Goal: Transaction & Acquisition: Purchase product/service

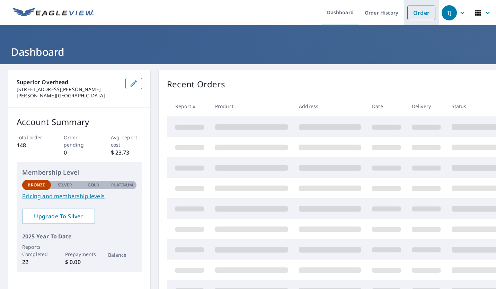
click at [407, 16] on link "Order" at bounding box center [421, 13] width 28 height 15
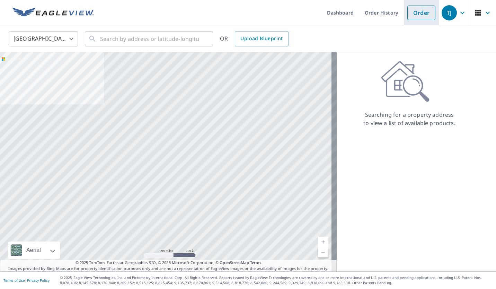
drag, startPoint x: 400, startPoint y: 20, endPoint x: 410, endPoint y: 21, distance: 10.2
click at [410, 21] on li "Order" at bounding box center [420, 12] width 35 height 25
click at [421, 10] on link "Order" at bounding box center [421, 13] width 28 height 15
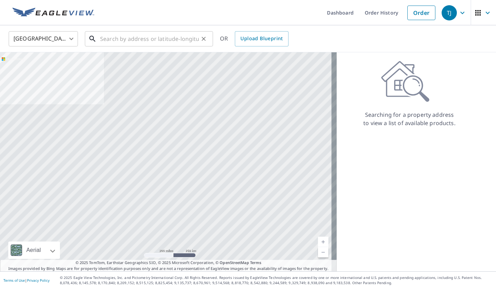
click at [119, 42] on input "text" at bounding box center [149, 38] width 99 height 19
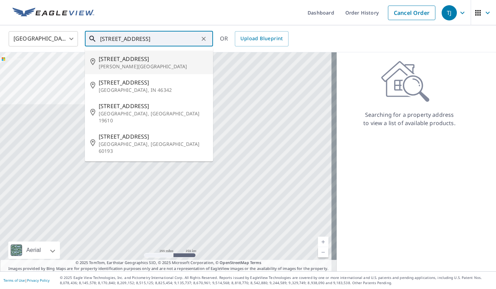
click at [140, 63] on p "[PERSON_NAME][GEOGRAPHIC_DATA]" at bounding box center [153, 66] width 109 height 7
type input "[STREET_ADDRESS][PERSON_NAME]"
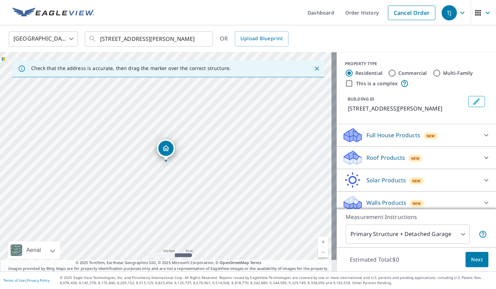
click at [387, 162] on div "Roof Products New" at bounding box center [410, 157] width 136 height 16
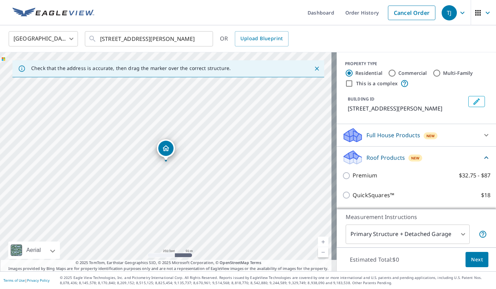
scroll to position [14, 0]
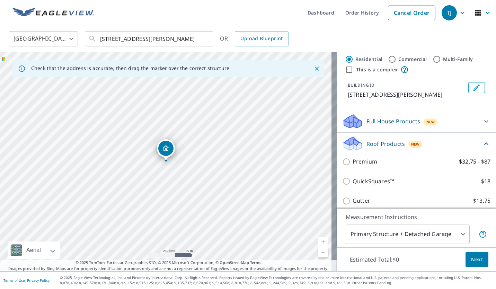
drag, startPoint x: 488, startPoint y: 206, endPoint x: 338, endPoint y: 162, distance: 156.0
click at [342, 162] on input "Premium $32.75 - $87" at bounding box center [347, 161] width 10 height 8
checkbox input "true"
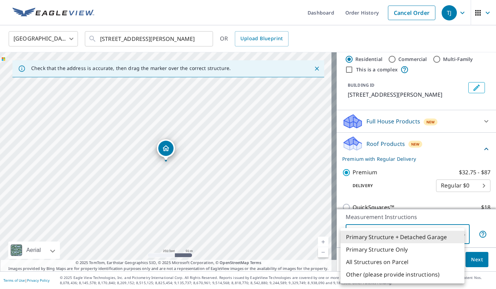
click at [455, 235] on body "TJ TJ Dashboard Order History Cancel Order TJ United States [GEOGRAPHIC_DATA] ​…" at bounding box center [248, 144] width 496 height 289
click at [389, 149] on div at bounding box center [248, 144] width 496 height 289
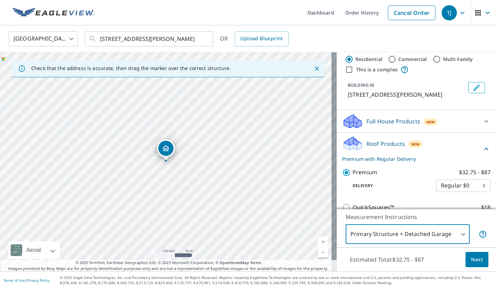
click at [366, 145] on p "Roof Products" at bounding box center [385, 143] width 38 height 8
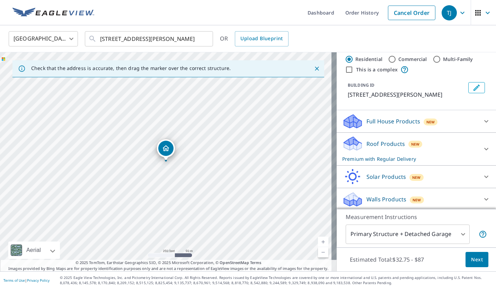
click at [367, 145] on p "Roof Products" at bounding box center [385, 143] width 38 height 8
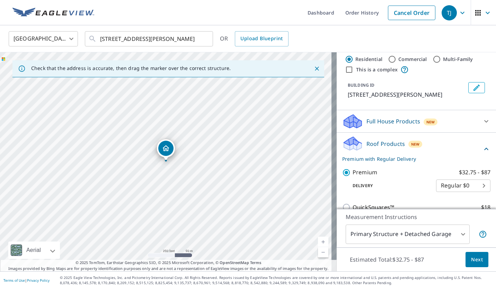
drag, startPoint x: 485, startPoint y: 80, endPoint x: 482, endPoint y: 101, distance: 20.9
click at [482, 101] on div "BUILDING ID [STREET_ADDRESS][PERSON_NAME]" at bounding box center [415, 90] width 159 height 22
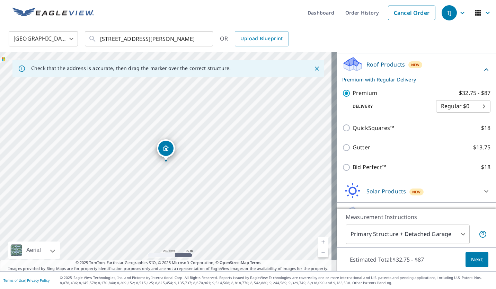
scroll to position [92, 0]
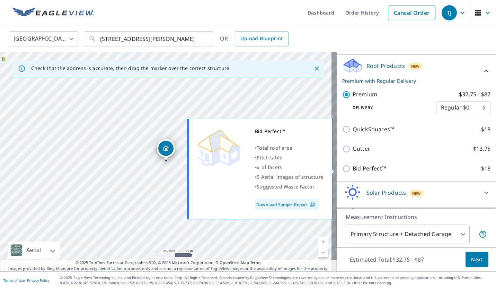
click at [342, 170] on input "Bid Perfect™ $18" at bounding box center [347, 168] width 10 height 8
checkbox input "true"
checkbox input "false"
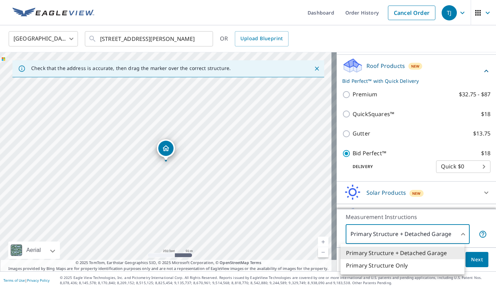
click at [455, 237] on body "TJ TJ Dashboard Order History Cancel Order TJ United States [GEOGRAPHIC_DATA] ​…" at bounding box center [248, 144] width 496 height 289
click at [443, 251] on li "Primary Structure + Detached Garage" at bounding box center [402, 252] width 124 height 12
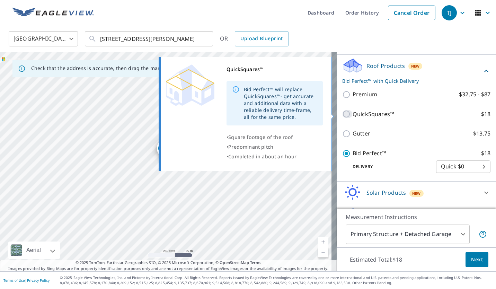
click at [342, 114] on input "QuickSquares™ $18" at bounding box center [347, 114] width 10 height 8
checkbox input "true"
checkbox input "false"
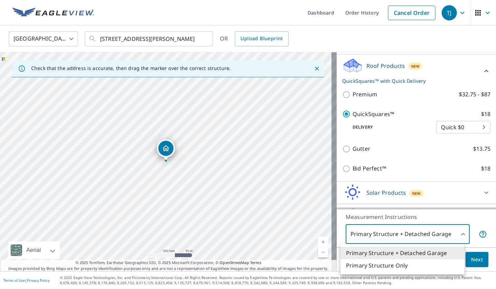
click at [431, 240] on body "TJ TJ Dashboard Order History Cancel Order TJ United States [GEOGRAPHIC_DATA] ​…" at bounding box center [248, 144] width 496 height 289
click at [384, 94] on div at bounding box center [248, 144] width 496 height 289
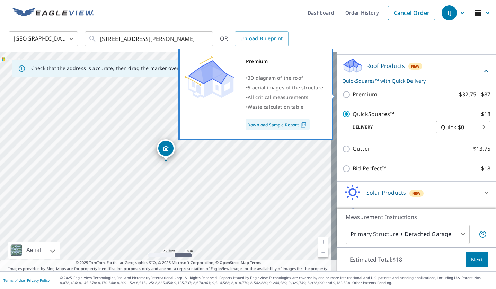
click at [356, 94] on p "Premium" at bounding box center [364, 94] width 25 height 9
click at [352, 94] on input "Premium $32.75 - $87" at bounding box center [347, 94] width 10 height 8
checkbox input "true"
checkbox input "false"
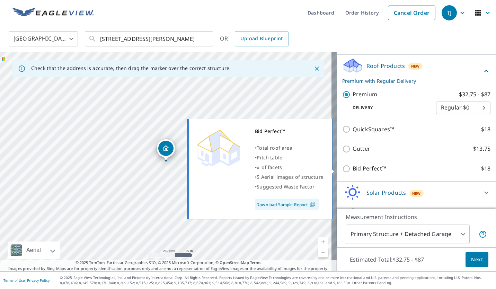
click at [343, 169] on input "Bid Perfect™ $18" at bounding box center [347, 168] width 10 height 8
checkbox input "true"
checkbox input "false"
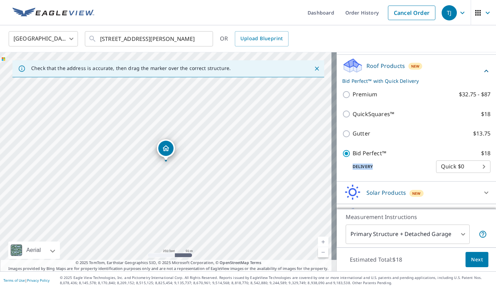
click at [343, 169] on p "Delivery" at bounding box center [389, 166] width 94 height 6
click at [472, 260] on span "Next" at bounding box center [477, 259] width 12 height 9
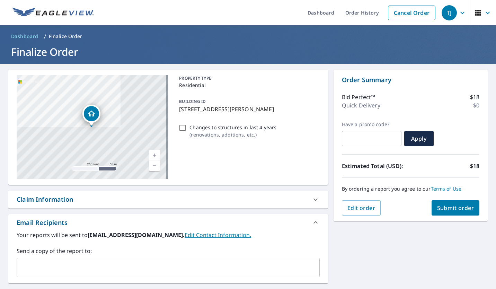
click at [445, 208] on span "Submit order" at bounding box center [455, 208] width 37 height 8
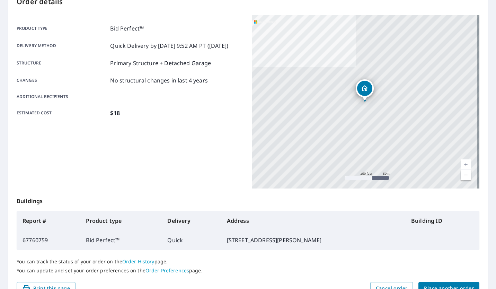
scroll to position [97, 0]
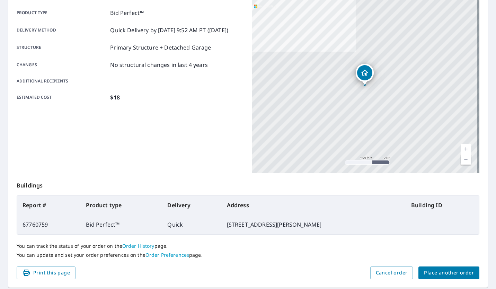
click at [405, 230] on td at bounding box center [441, 224] width 73 height 19
click at [467, 271] on span "Place another order" at bounding box center [449, 272] width 50 height 9
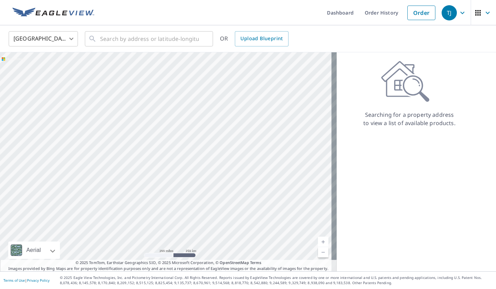
click at [467, 271] on footer "Terms of Use | Privacy Policy © 2025 Eagle View Technologies, Inc. and Pictomet…" at bounding box center [248, 280] width 496 height 18
click at [36, 16] on img at bounding box center [53, 13] width 82 height 10
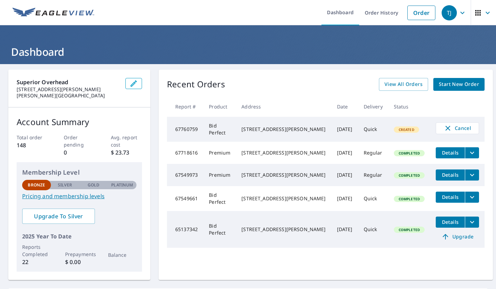
click at [390, 125] on td "Created" at bounding box center [409, 129] width 42 height 25
